Goal: Transaction & Acquisition: Purchase product/service

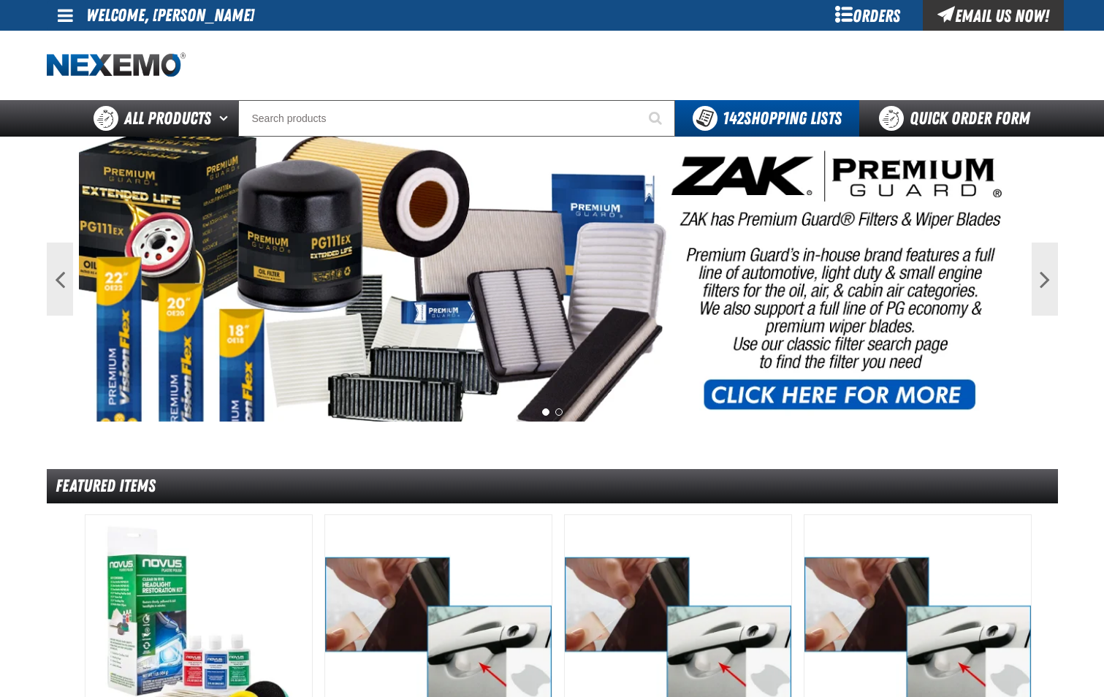
click at [327, 112] on input "Search" at bounding box center [456, 118] width 437 height 37
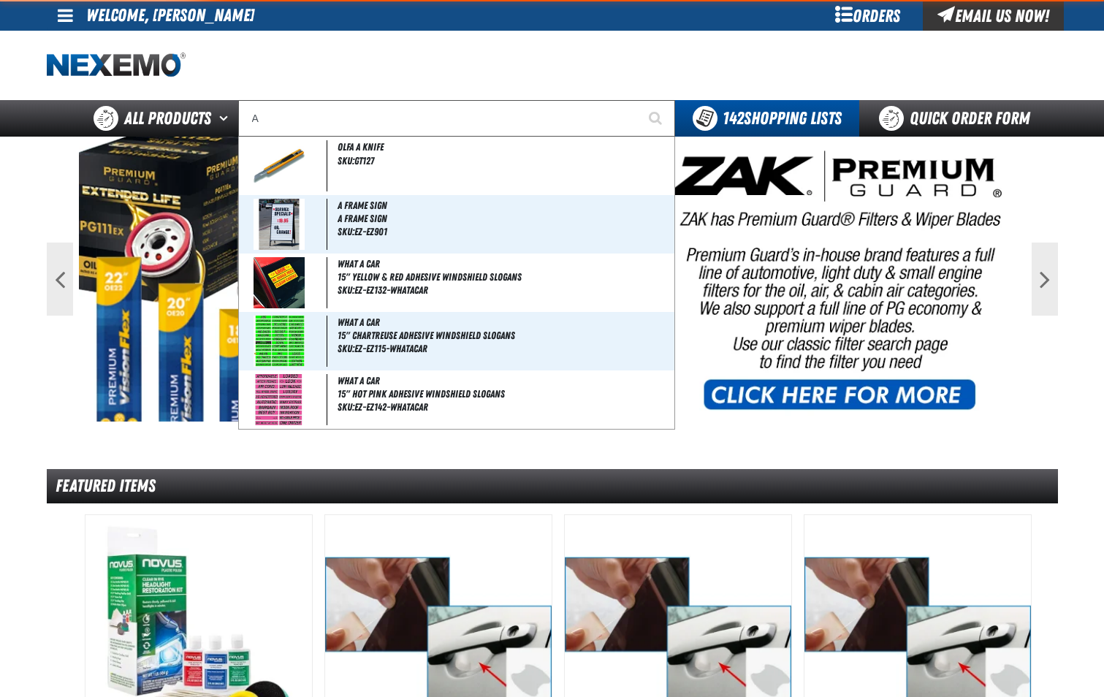
type input "AC"
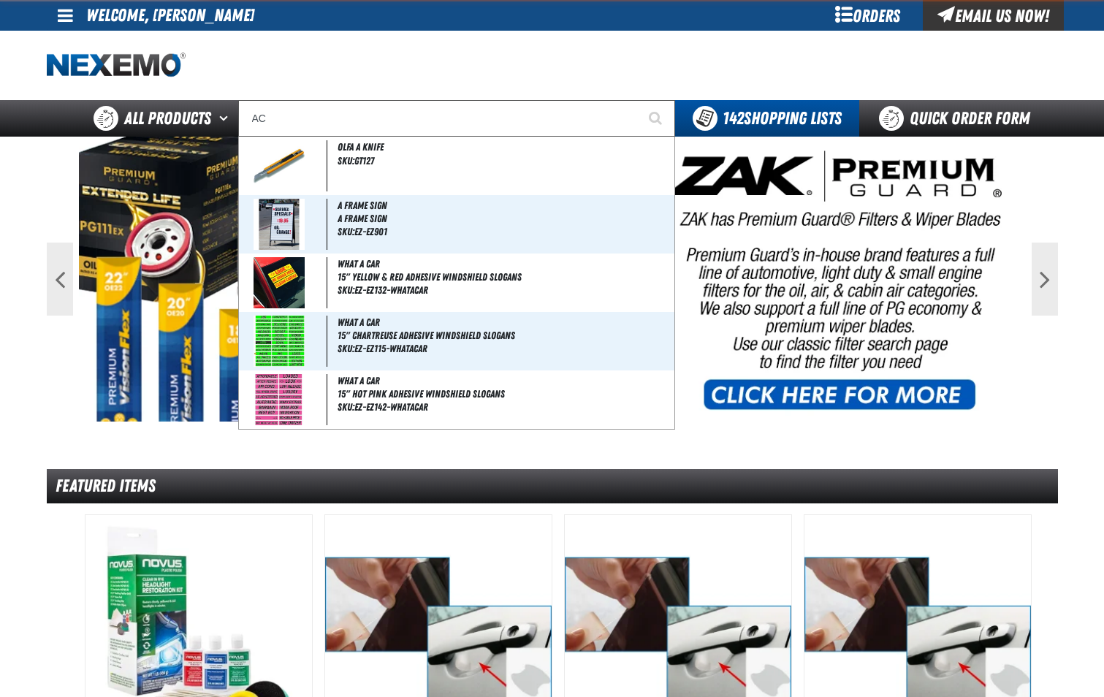
type input "AC Power Booster - ZAK Products"
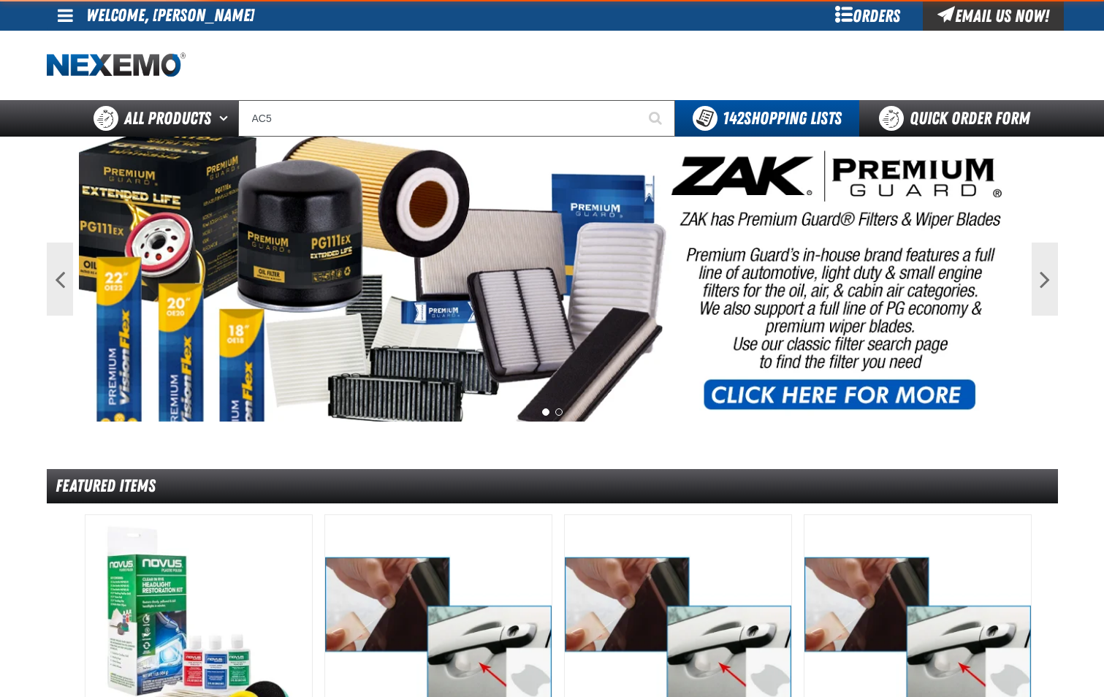
type input "AC"
type input "AC Power Booster - ZAK Products"
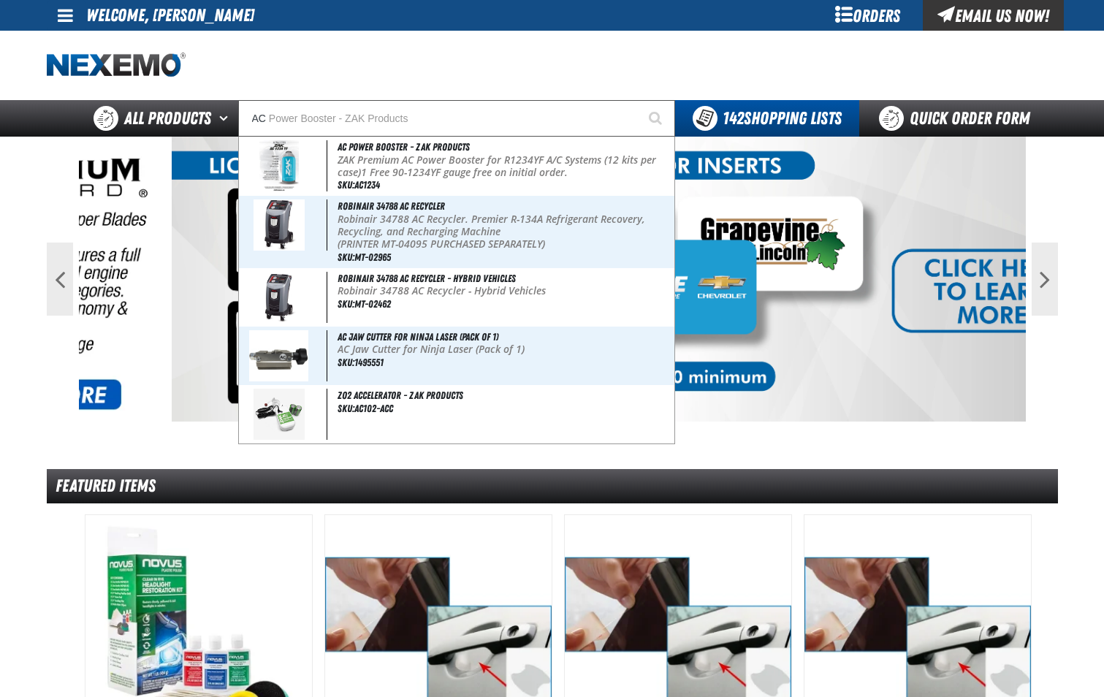
type input "AC"
click at [639, 100] on button "Start Searching" at bounding box center [657, 118] width 37 height 37
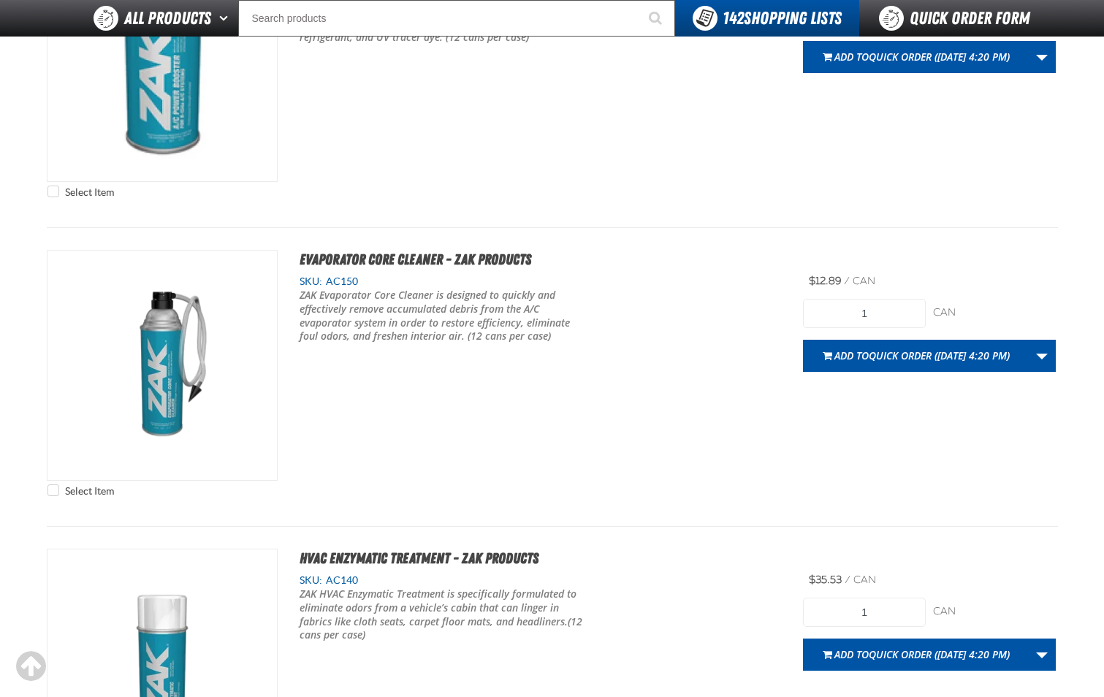
scroll to position [2120, 0]
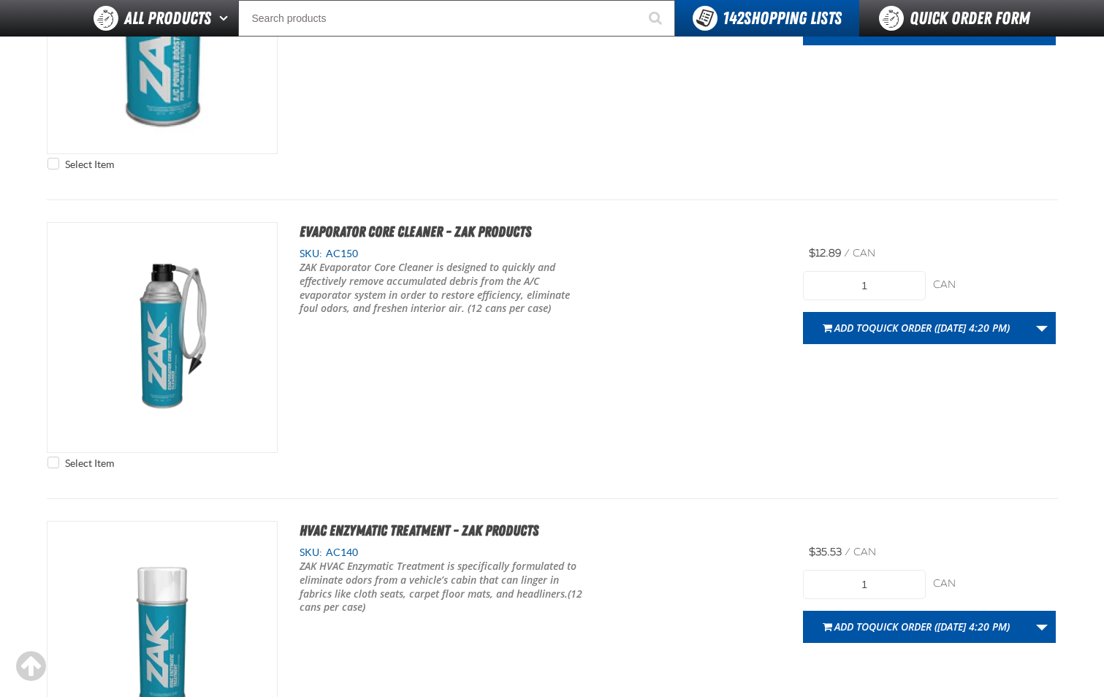
click at [664, 577] on div "ZAK HVAC Enzymatic Treatment is specifically formulated to eliminate odors from…" at bounding box center [541, 588] width 482 height 56
click at [656, 405] on div "Select Item Evaporator Core Cleaner - ZAK Products SKU: AC150" at bounding box center [553, 349] width 1012 height 254
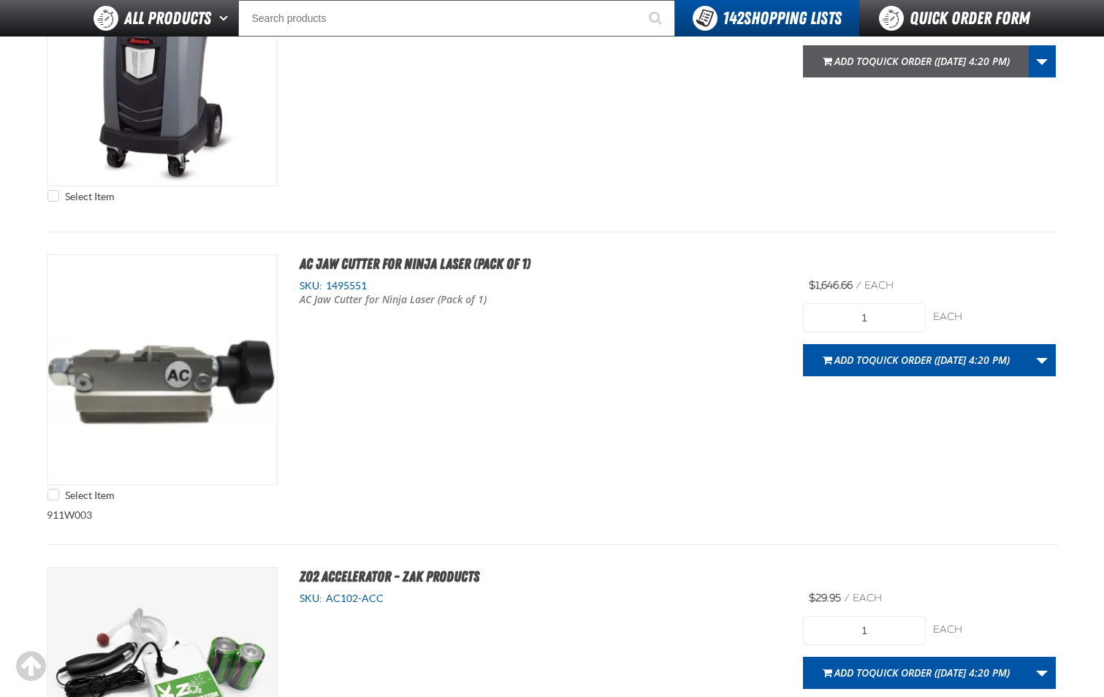
scroll to position [877, 0]
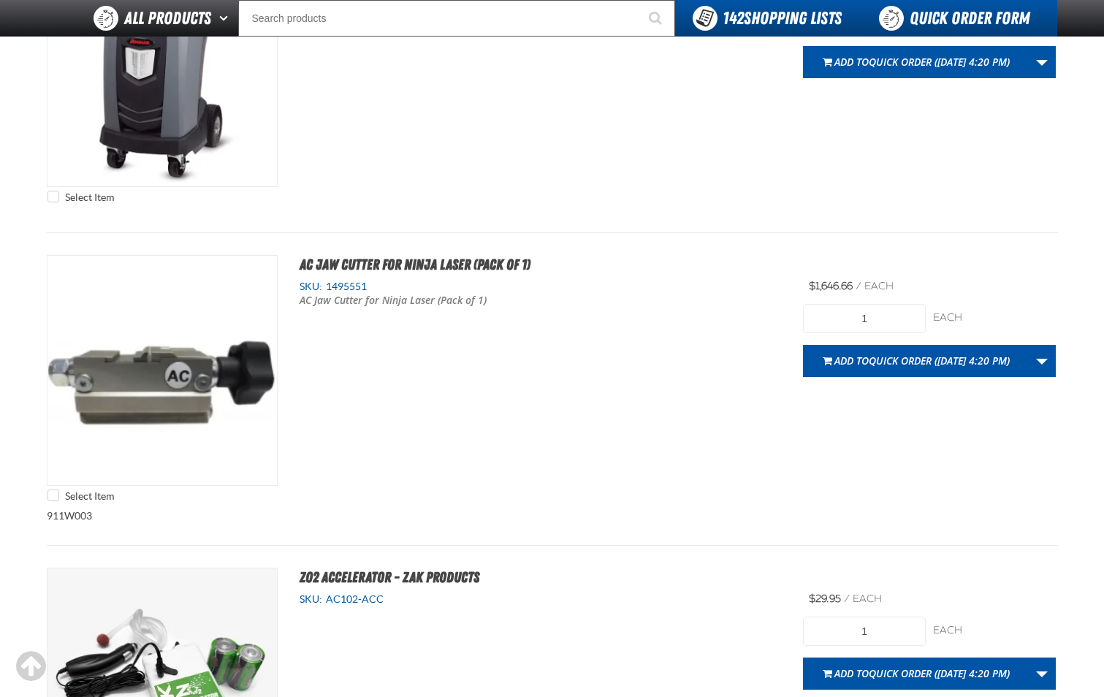
click at [954, 20] on link "Quick Order Form" at bounding box center [959, 18] width 198 height 37
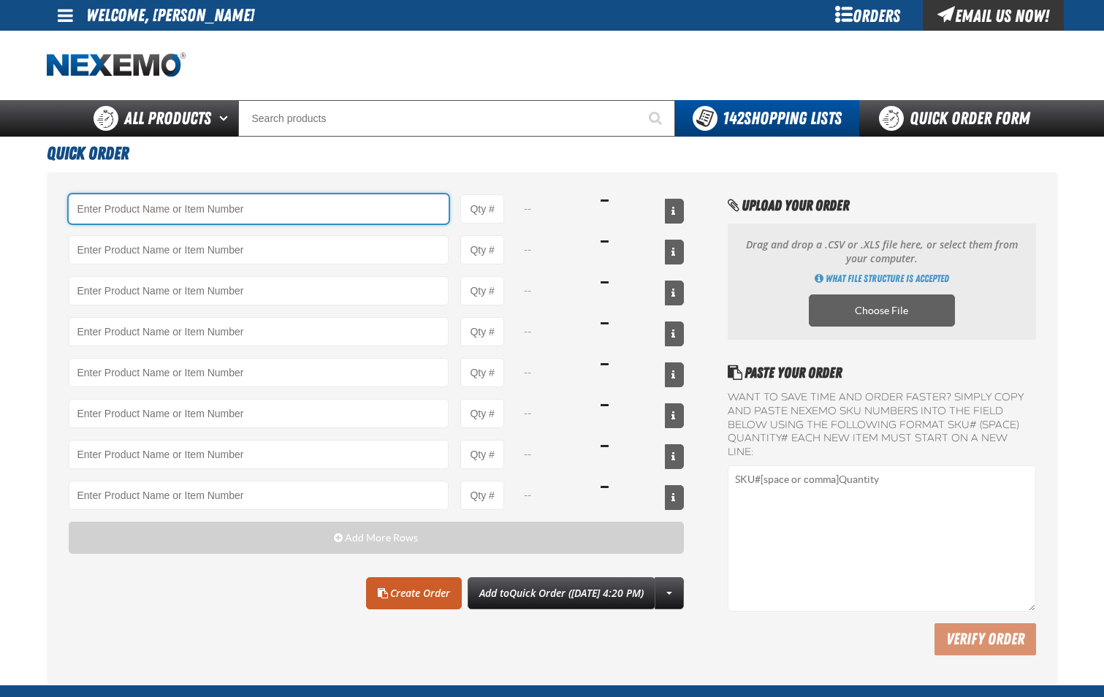
click at [229, 224] on input "Product" at bounding box center [259, 208] width 381 height 29
click at [229, 221] on input "Product" at bounding box center [259, 208] width 381 height 29
type input "P"
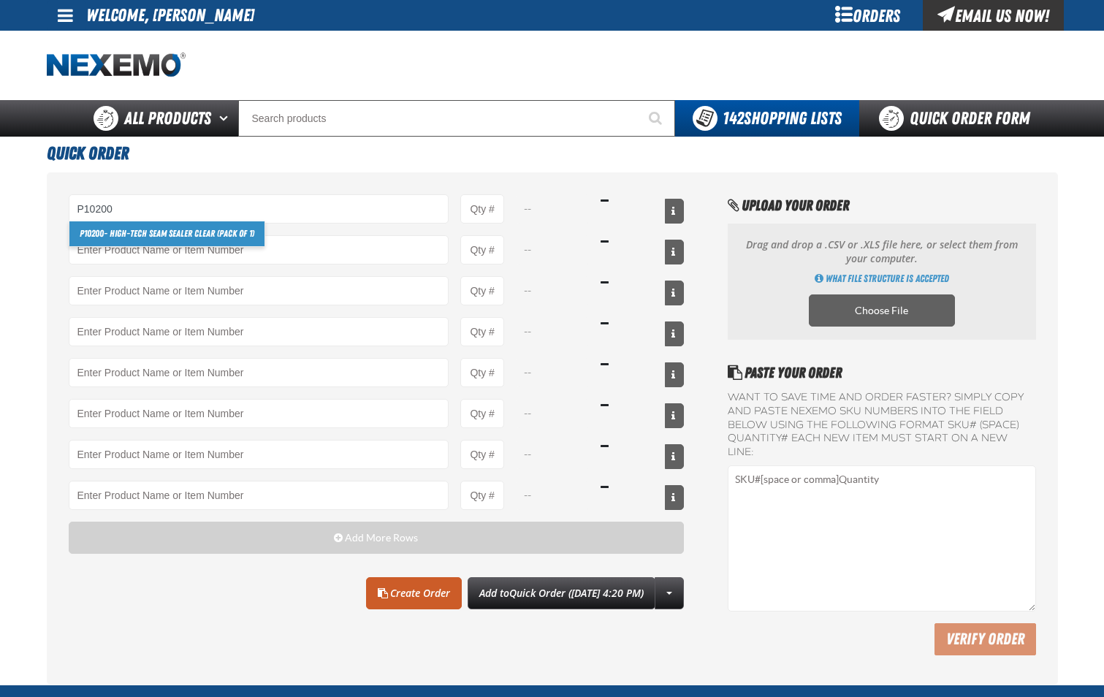
click at [237, 234] on link "P10200 - High-Tech Seam Sealer Clear (Pack of 1)" at bounding box center [166, 233] width 195 height 25
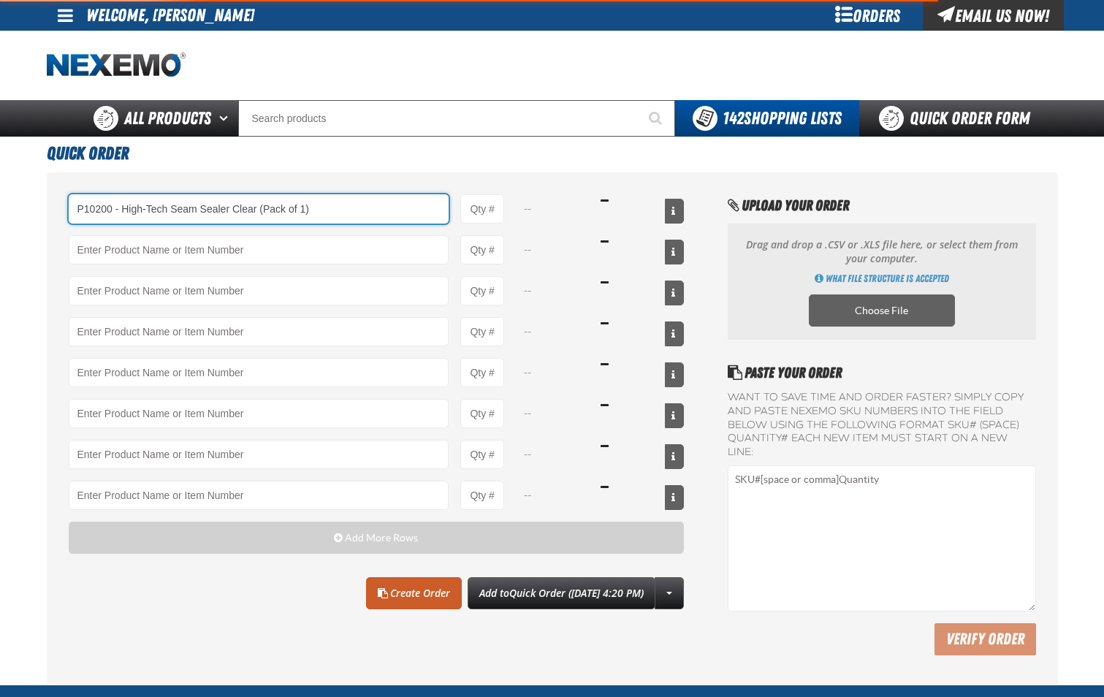
type input "P10200 - High-Tech Seam Sealer Clear (Pack of 1)"
type input "1"
select select "pack"
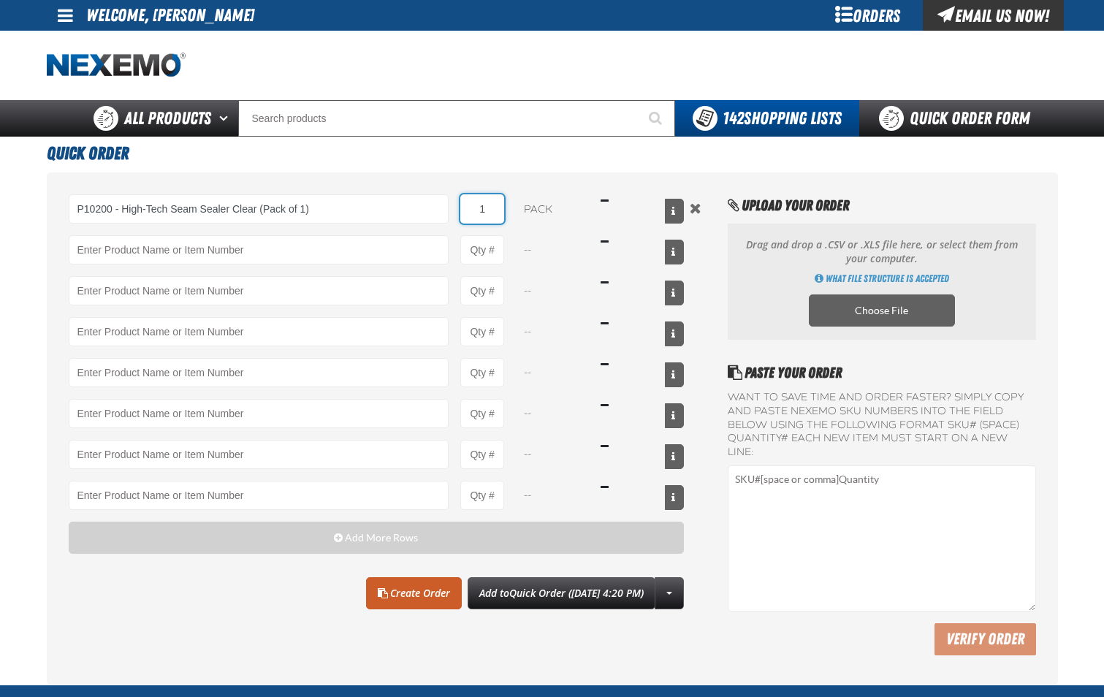
click at [494, 216] on input "1" at bounding box center [482, 208] width 44 height 29
type input "P10200 - High-Tech Seam Sealer Clear (Pack of 1)"
type input "8"
click at [398, 603] on link "Create Order" at bounding box center [414, 593] width 96 height 32
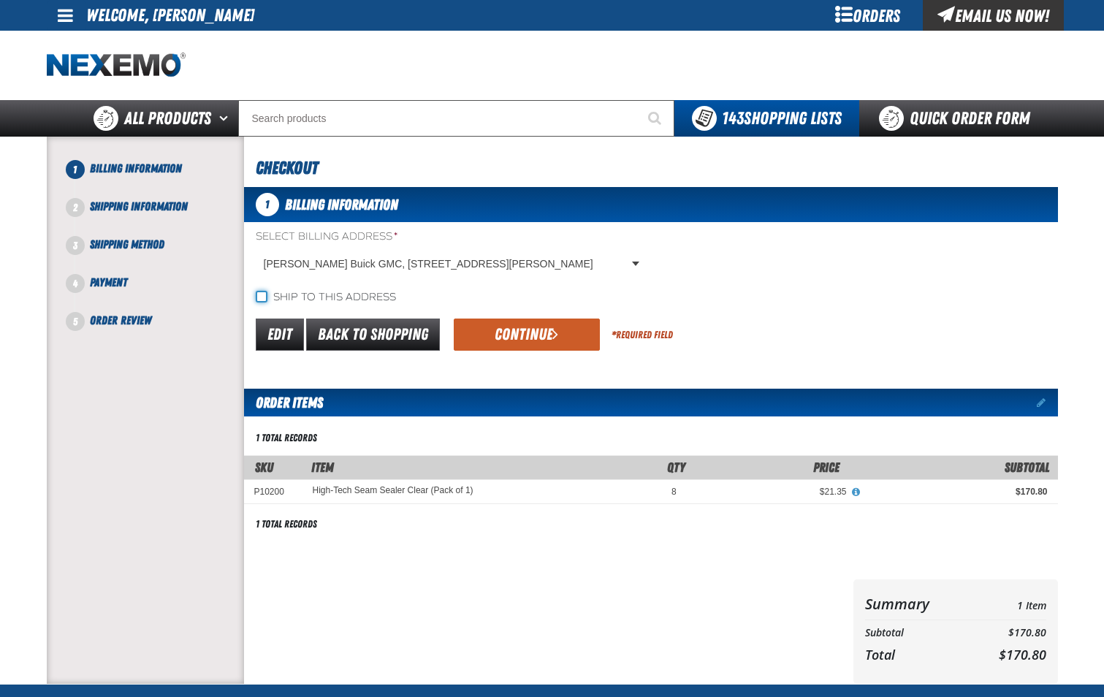
click at [258, 300] on input "Ship to this address" at bounding box center [262, 297] width 12 height 12
checkbox input "true"
click at [506, 343] on button "Continue" at bounding box center [527, 335] width 146 height 32
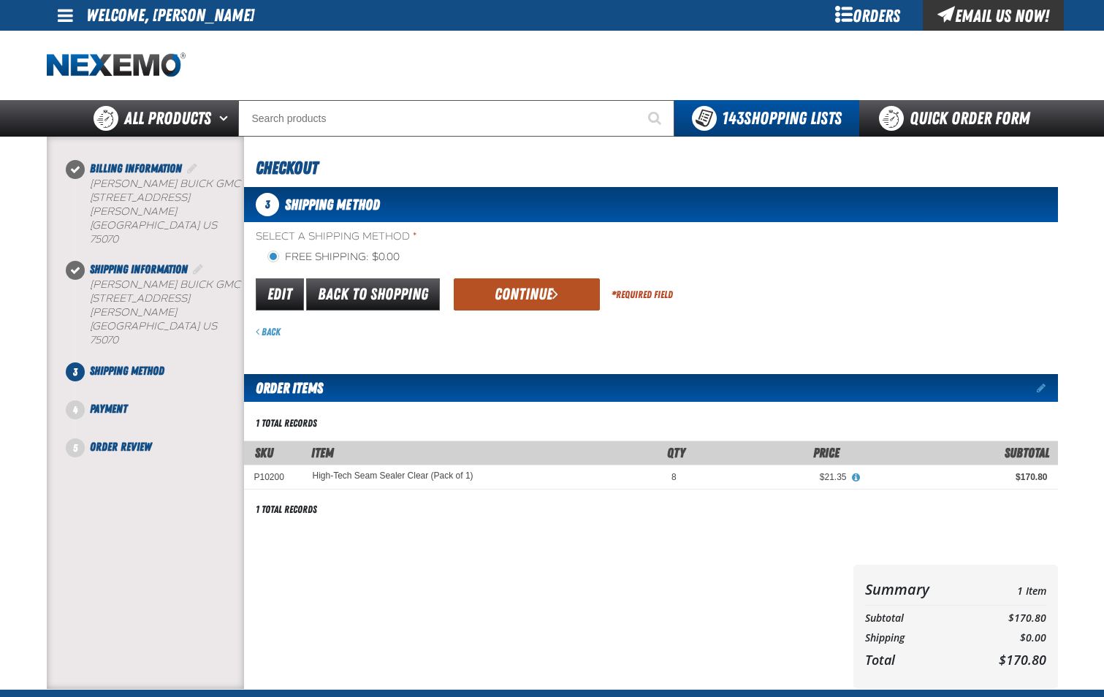
click at [564, 293] on button "Continue" at bounding box center [527, 294] width 146 height 32
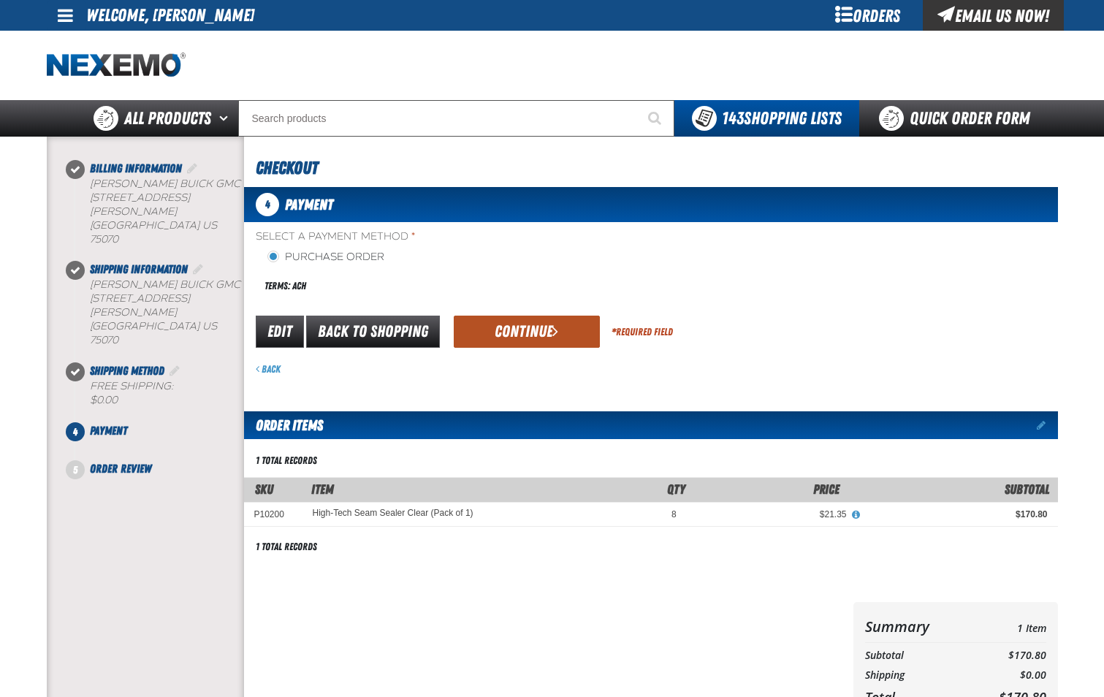
click at [547, 342] on button "Continue" at bounding box center [527, 332] width 146 height 32
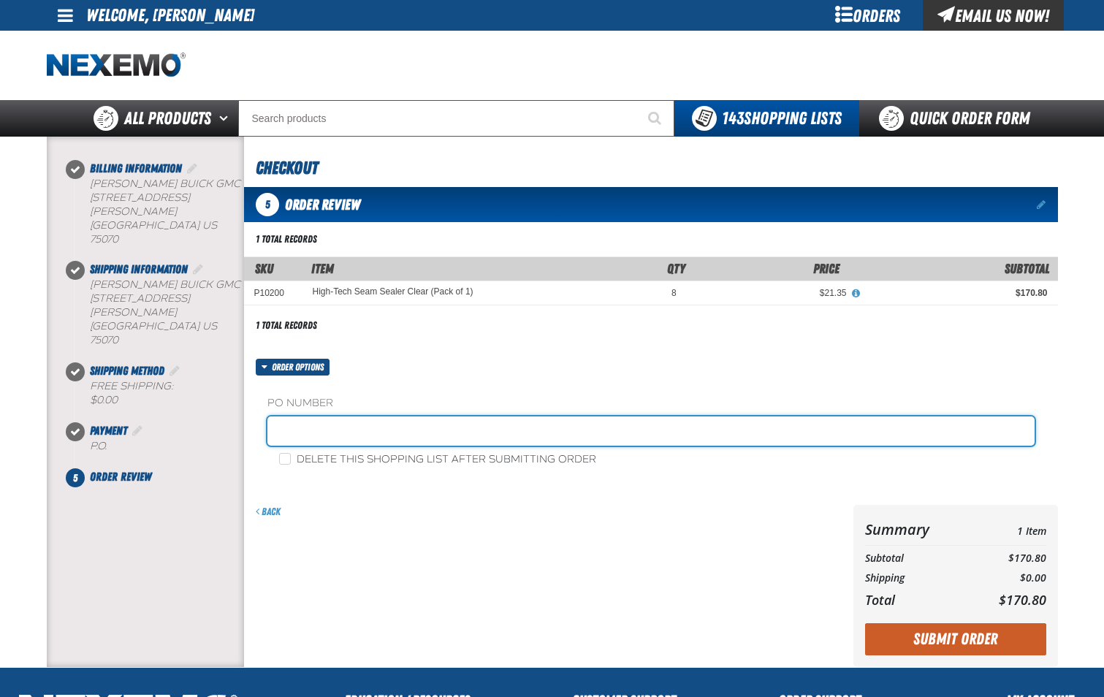
click at [462, 439] on input "text" at bounding box center [650, 431] width 767 height 29
type input "SHOP-JL"
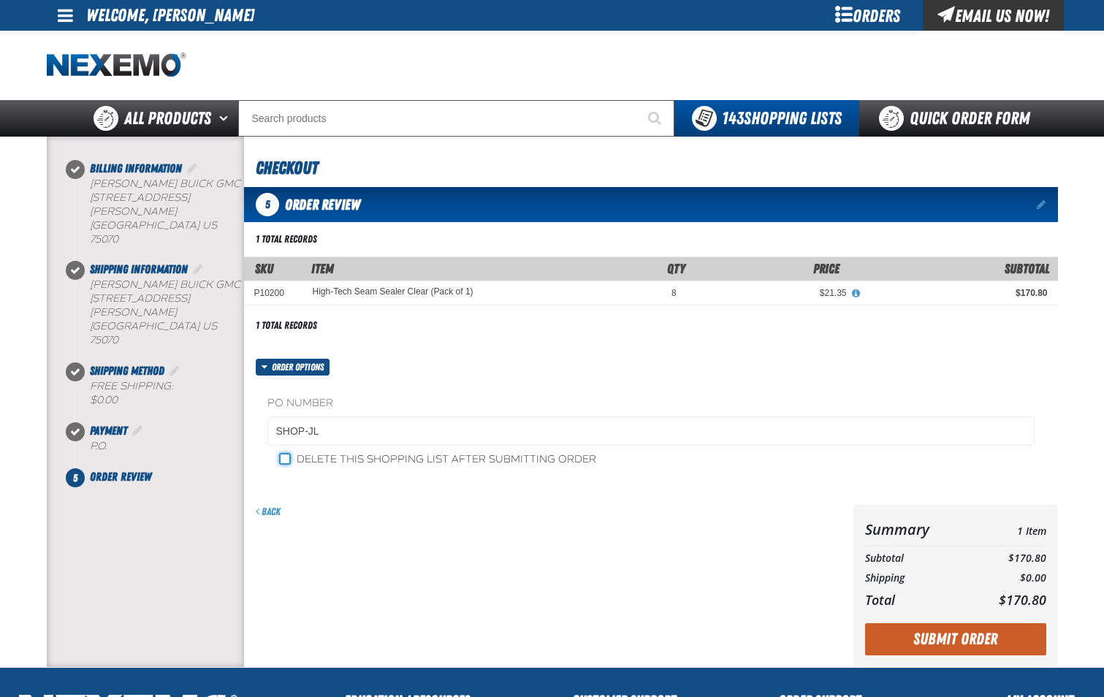
click at [289, 462] on input "Delete this shopping list after submitting order" at bounding box center [285, 459] width 12 height 12
checkbox input "true"
click at [927, 627] on button "Submit Order" at bounding box center [955, 639] width 181 height 32
